Goal: Task Accomplishment & Management: Complete application form

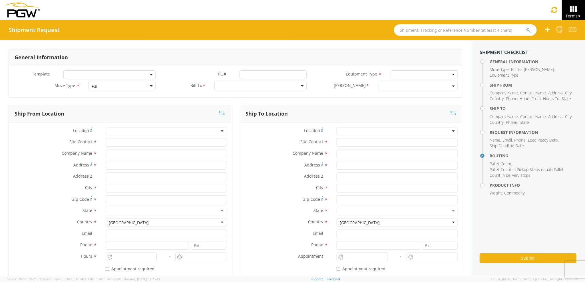
click at [130, 88] on div "Full" at bounding box center [122, 86] width 67 height 9
click at [232, 84] on div at bounding box center [260, 86] width 92 height 9
type input "5559"
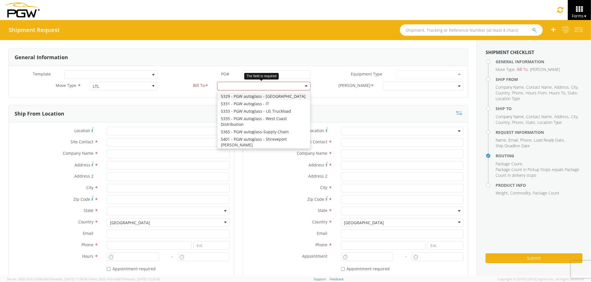
click at [244, 88] on div at bounding box center [263, 86] width 93 height 9
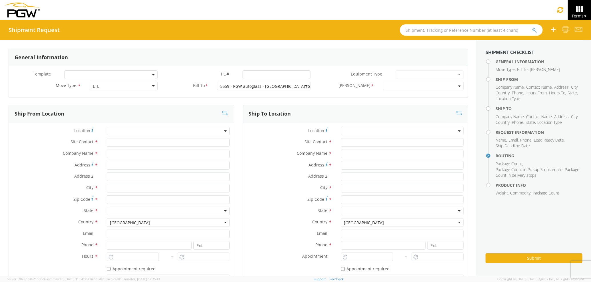
click at [385, 87] on span at bounding box center [423, 86] width 81 height 9
select select "5559-6300-66000-0000"
click at [120, 148] on div "Location * Site Contact * Company Name * Address * Address 2 * City * Zip Code …" at bounding box center [121, 211] width 225 height 170
type input "PGW Auto Glass"
type input "J"
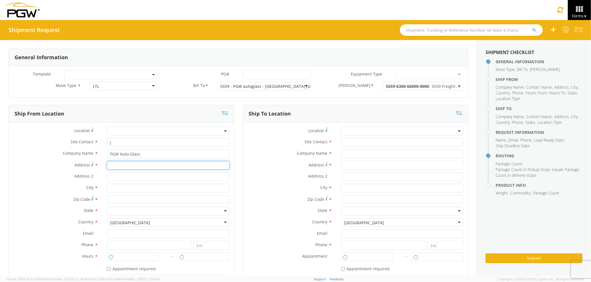
type input "[STREET_ADDRESS][PERSON_NAME]"
type input "5"
type input "[PERSON_NAME]"
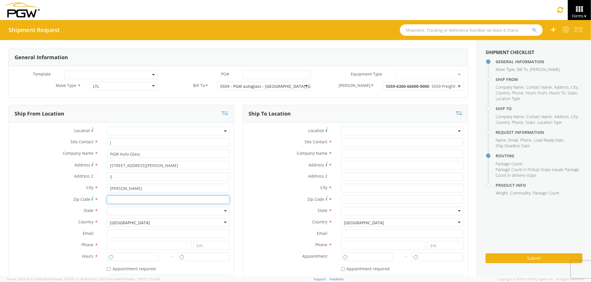
type input "04092"
type input "[EMAIL_ADDRESS][DOMAIN_NAME]"
type input "2073329611"
type input "3:00 PM"
type input "4:00 PM"
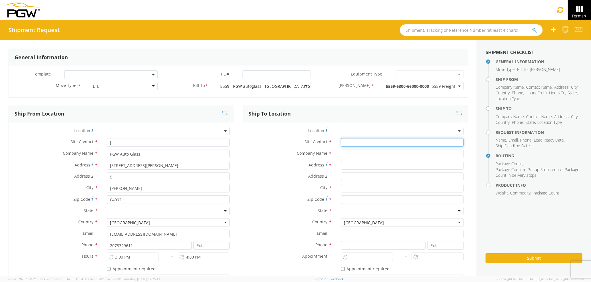
type input "J"
type input "PGW auto glass c/o AT RENTALS"
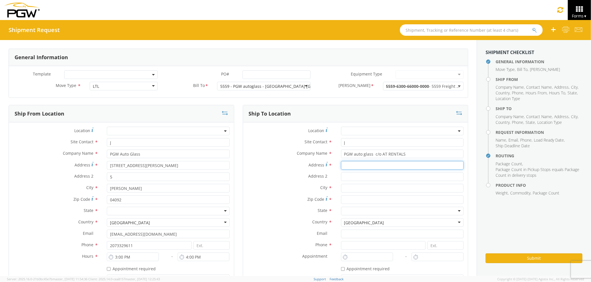
type input "[STREET_ADDRESS]"
type input "5"
type input "[GEOGRAPHIC_DATA]"
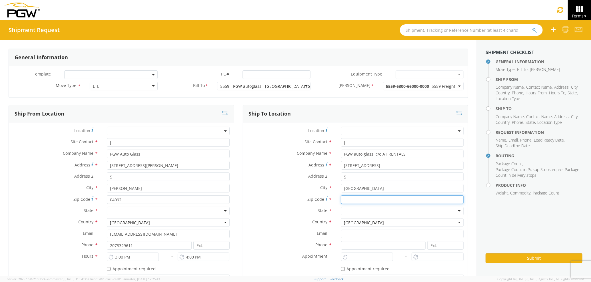
type input "04092"
type input "[EMAIL_ADDRESS][DOMAIN_NAME]"
type input "2073329611"
type input "[PERSON_NAME] [PERSON_NAME]"
type input "[EMAIL_ADDRESS][DOMAIN_NAME]"
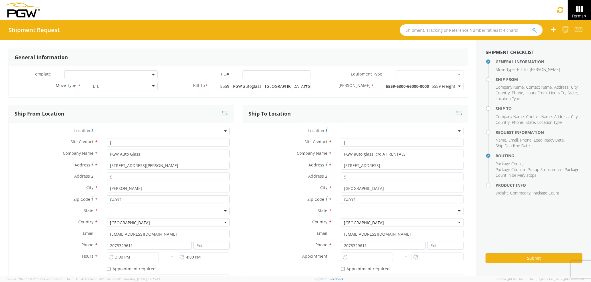
type input "7272478279"
type input "1000"
type input "2"
type input "1:00 PM"
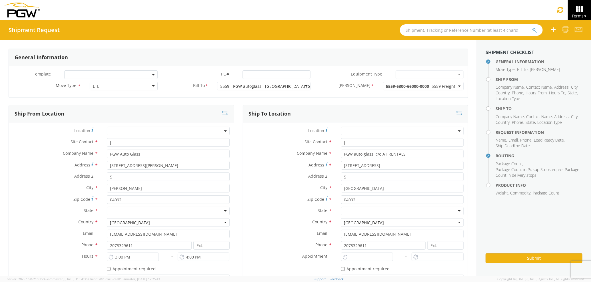
type input "1:00 PM"
click at [170, 216] on div "State * [US_STATE] [US_STATE] [US_STATE] [US_STATE] Armed Forces Americas Armed…" at bounding box center [121, 211] width 225 height 11
click at [189, 213] on div at bounding box center [168, 210] width 122 height 9
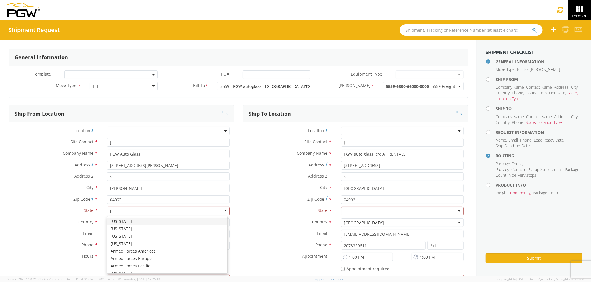
scroll to position [14, 0]
type input "mA"
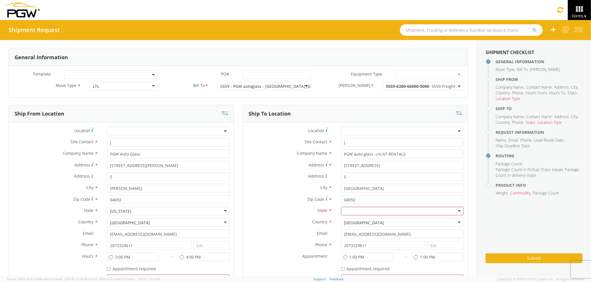
scroll to position [0, 0]
click at [349, 212] on div at bounding box center [402, 210] width 122 height 9
type input "mA"
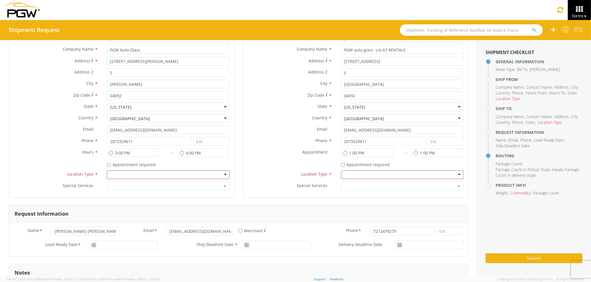
scroll to position [114, 0]
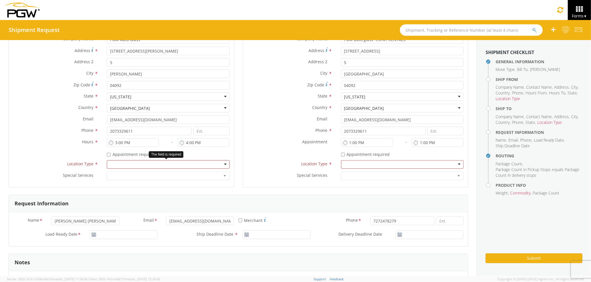
click at [196, 164] on div at bounding box center [168, 164] width 122 height 9
click at [367, 164] on div at bounding box center [402, 164] width 122 height 9
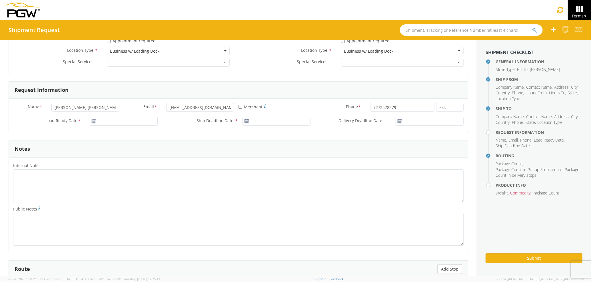
scroll to position [228, 0]
type input "[DATE]"
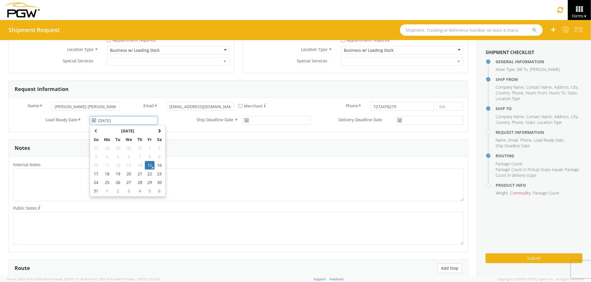
click at [136, 121] on input "[DATE]" at bounding box center [124, 120] width 68 height 9
click at [147, 166] on td "15" at bounding box center [150, 165] width 10 height 9
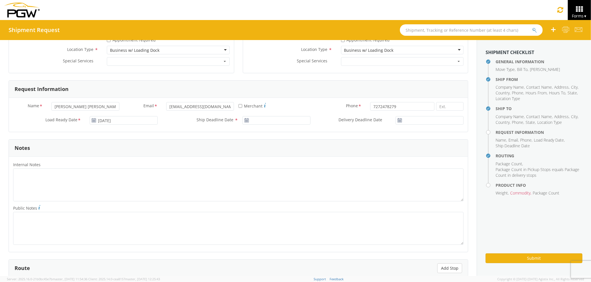
click at [267, 126] on div "Ship Deadline Date *" at bounding box center [238, 121] width 153 height 11
click at [277, 116] on div "* Merchant" at bounding box center [276, 109] width 77 height 14
type input "[DATE]"
click at [278, 119] on input "[DATE]" at bounding box center [276, 120] width 68 height 9
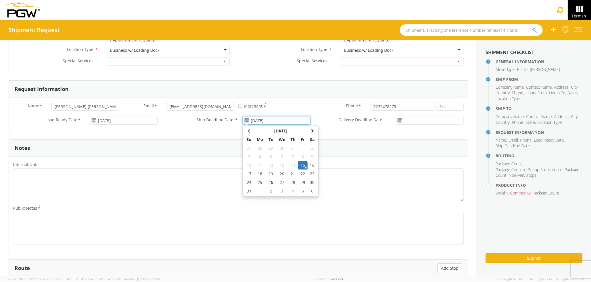
click at [301, 165] on td "15" at bounding box center [303, 165] width 10 height 9
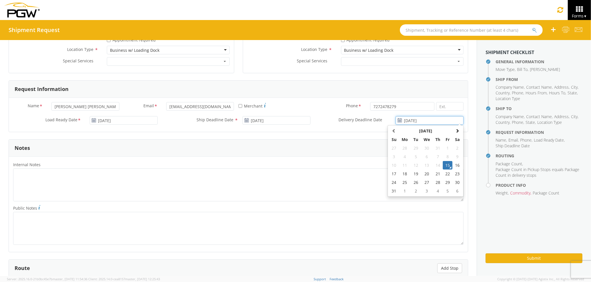
click at [426, 120] on input "[DATE]" at bounding box center [429, 120] width 68 height 9
click at [400, 176] on td "18" at bounding box center [405, 173] width 12 height 9
type input "[DATE]"
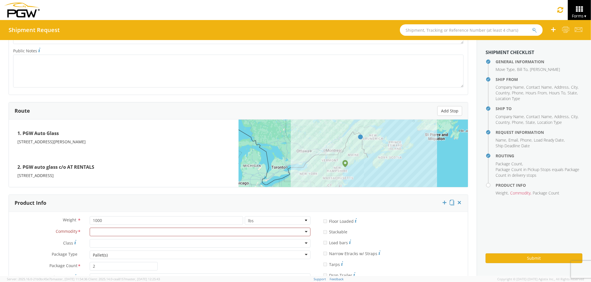
scroll to position [437, 0]
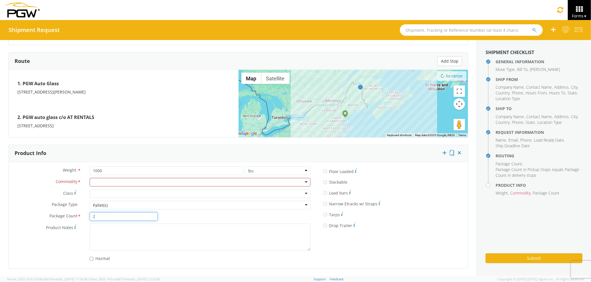
drag, startPoint x: 120, startPoint y: 218, endPoint x: 66, endPoint y: 211, distance: 54.6
click at [66, 212] on div "Package Count * 2" at bounding box center [85, 216] width 153 height 9
type input "1"
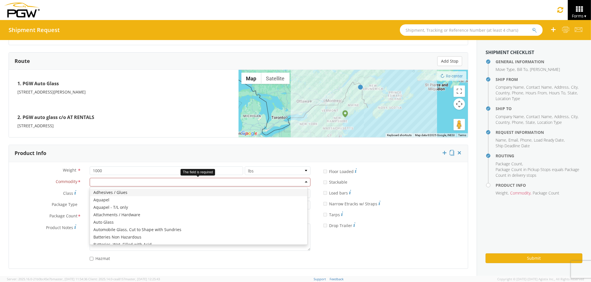
click at [158, 182] on div at bounding box center [200, 182] width 221 height 9
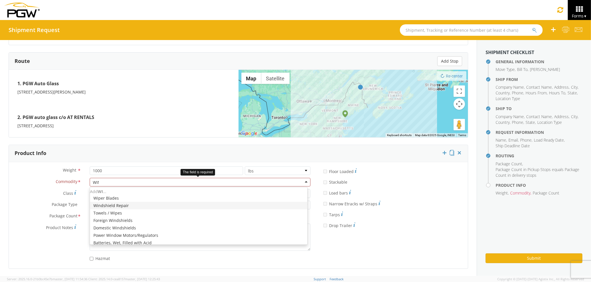
type input "WIND"
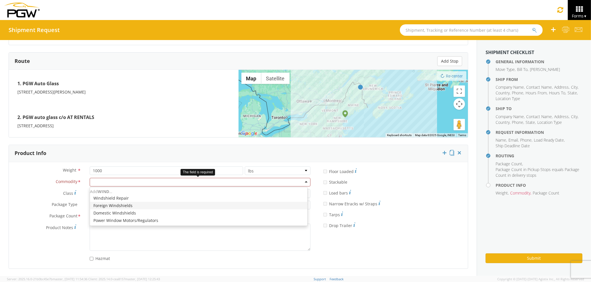
scroll to position [0, 0]
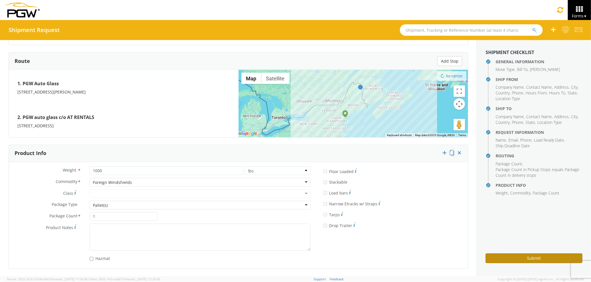
click at [498, 255] on button "Submit" at bounding box center [533, 258] width 97 height 10
